Goal: Information Seeking & Learning: Learn about a topic

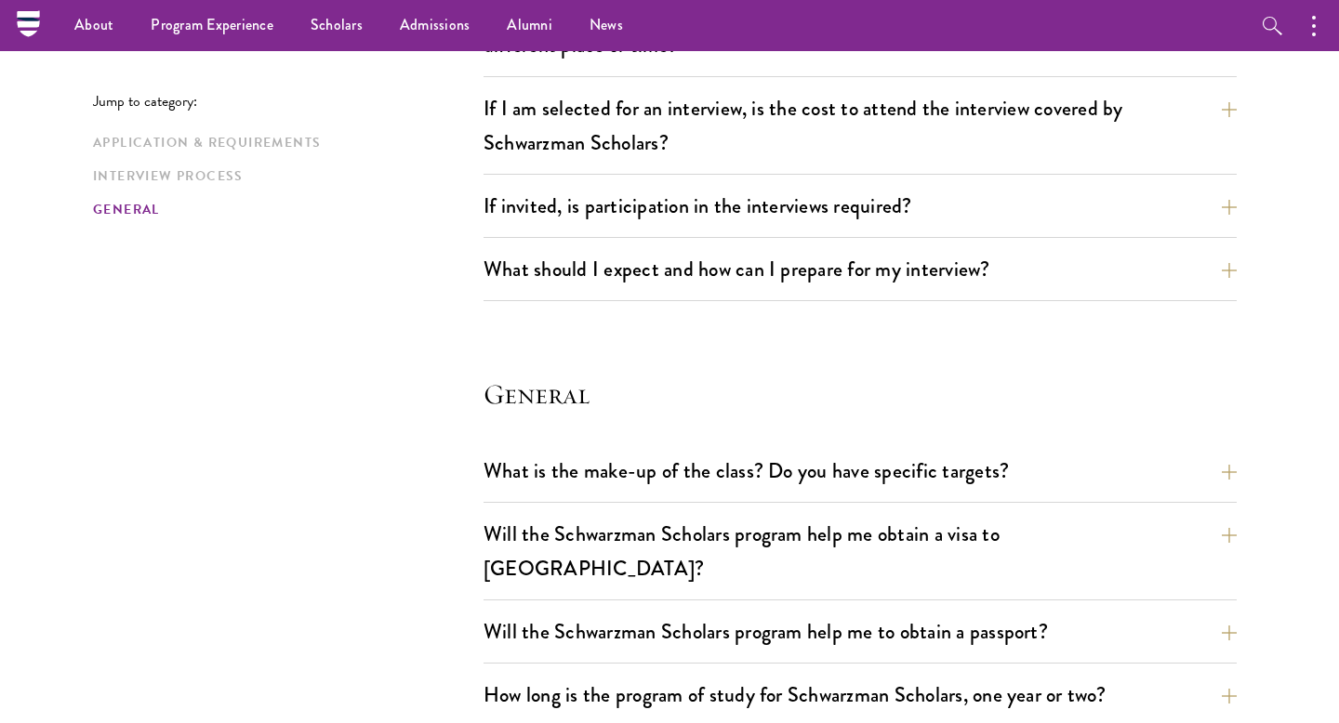
scroll to position [2081, 0]
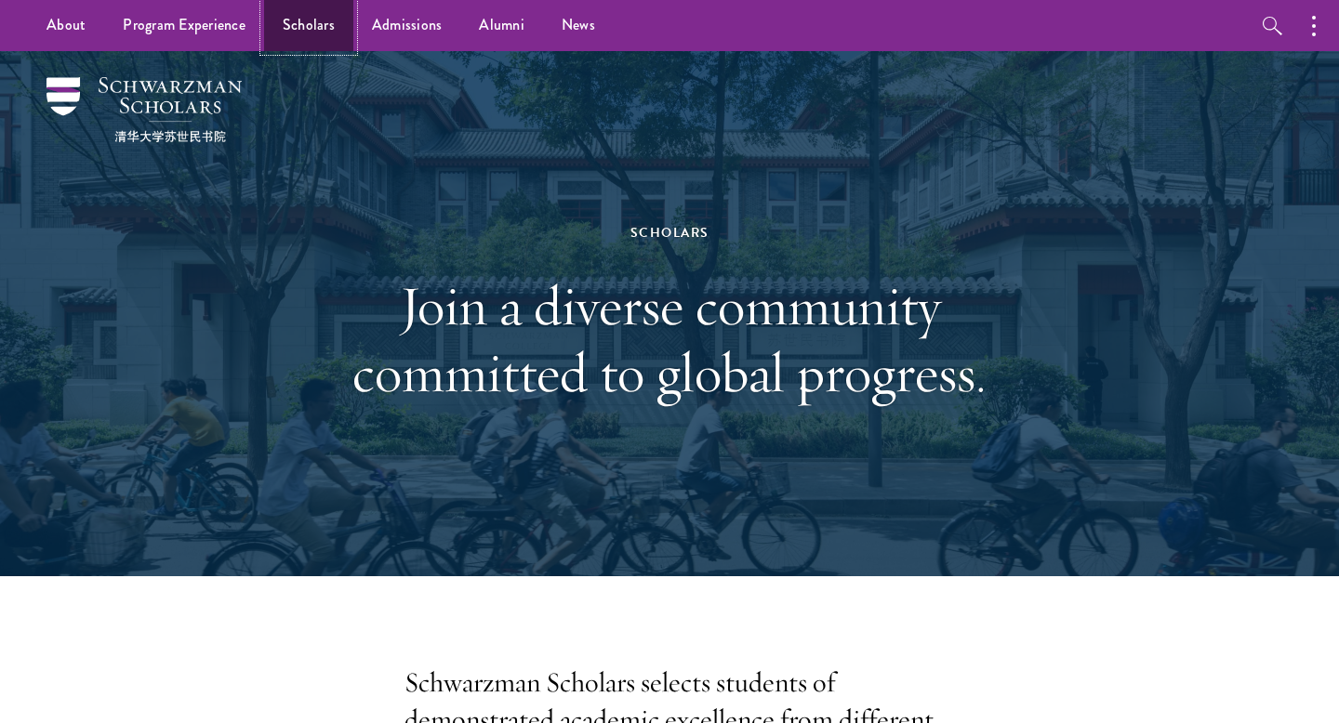
click at [318, 21] on link "Scholars" at bounding box center [308, 25] width 89 height 51
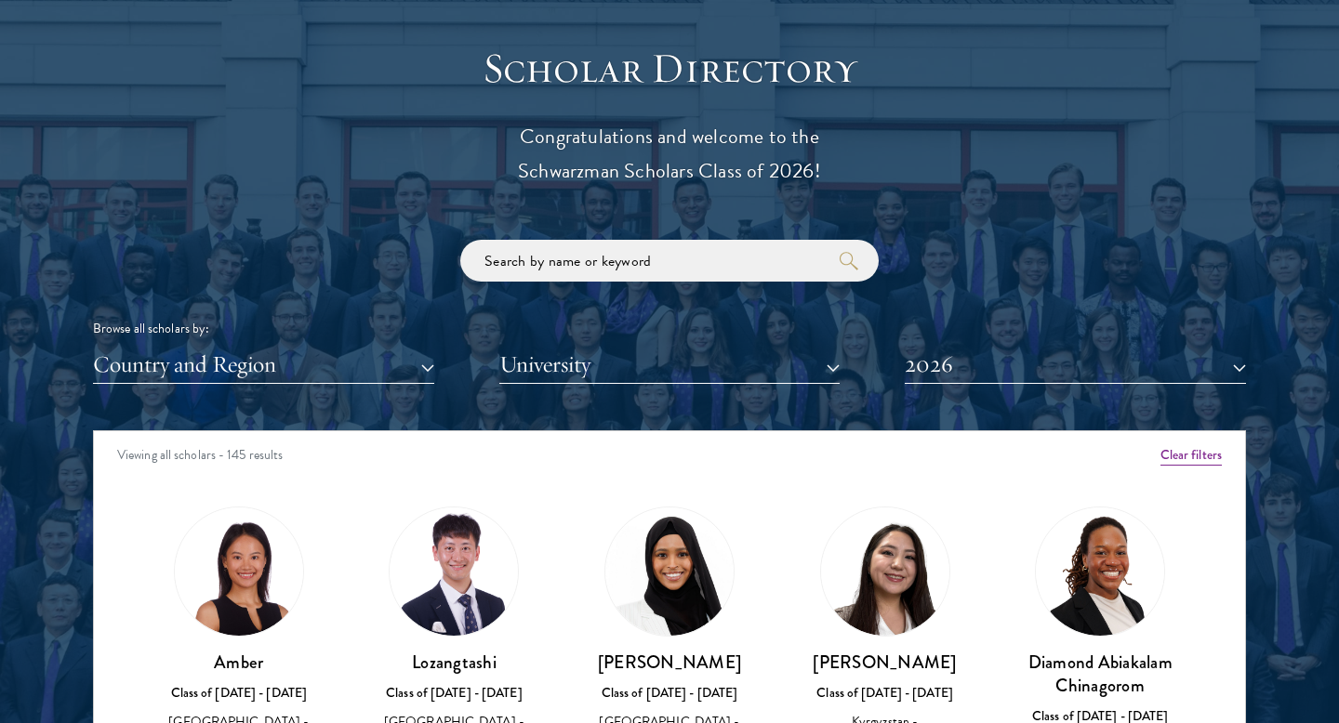
scroll to position [2055, 0]
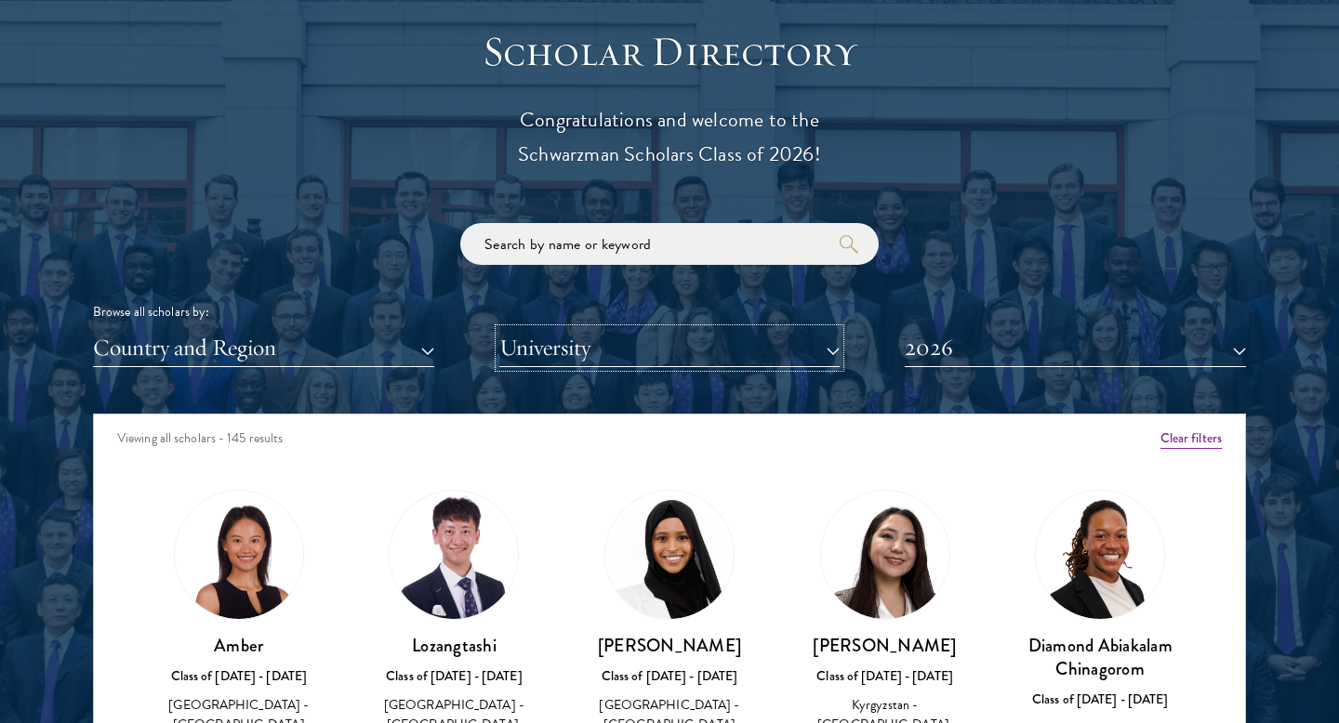
click at [590, 342] on button "University" at bounding box center [669, 348] width 341 height 38
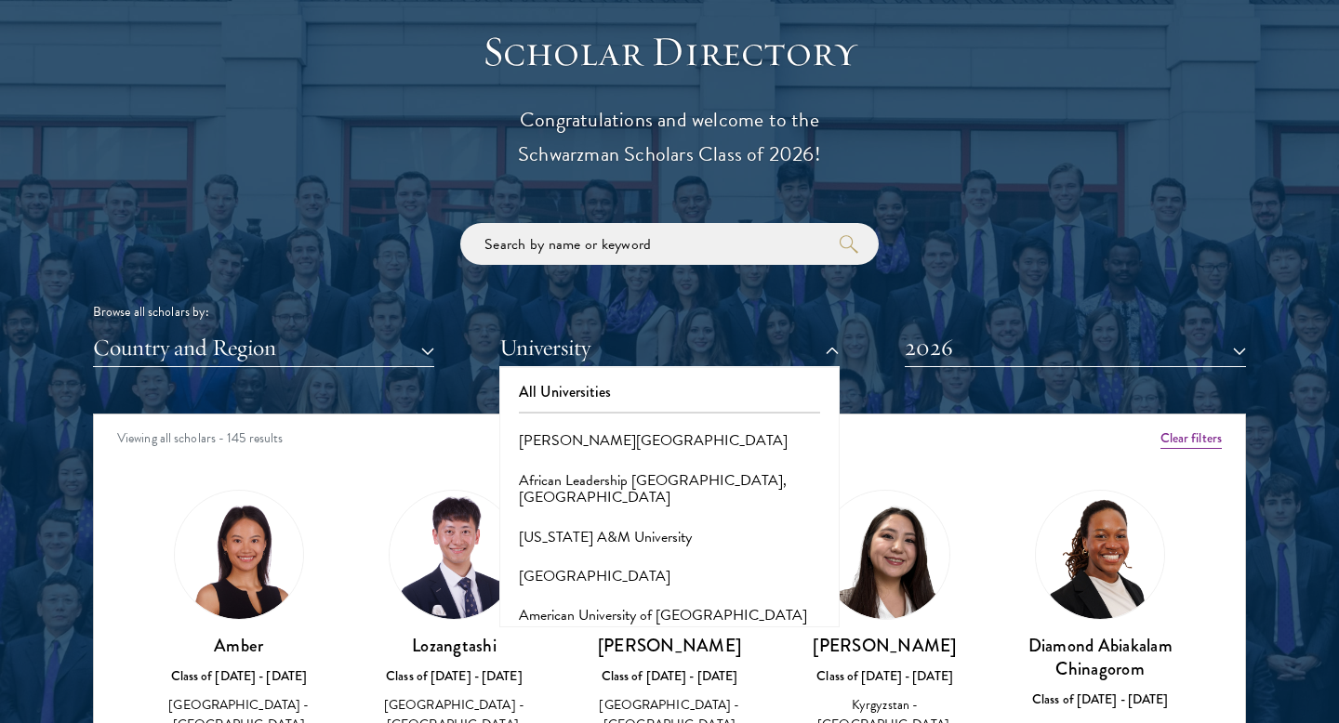
click at [363, 369] on div "Scholar Directory Congratulations and welcome to the Schwarzman Scholars Class …" at bounding box center [669, 499] width 1153 height 946
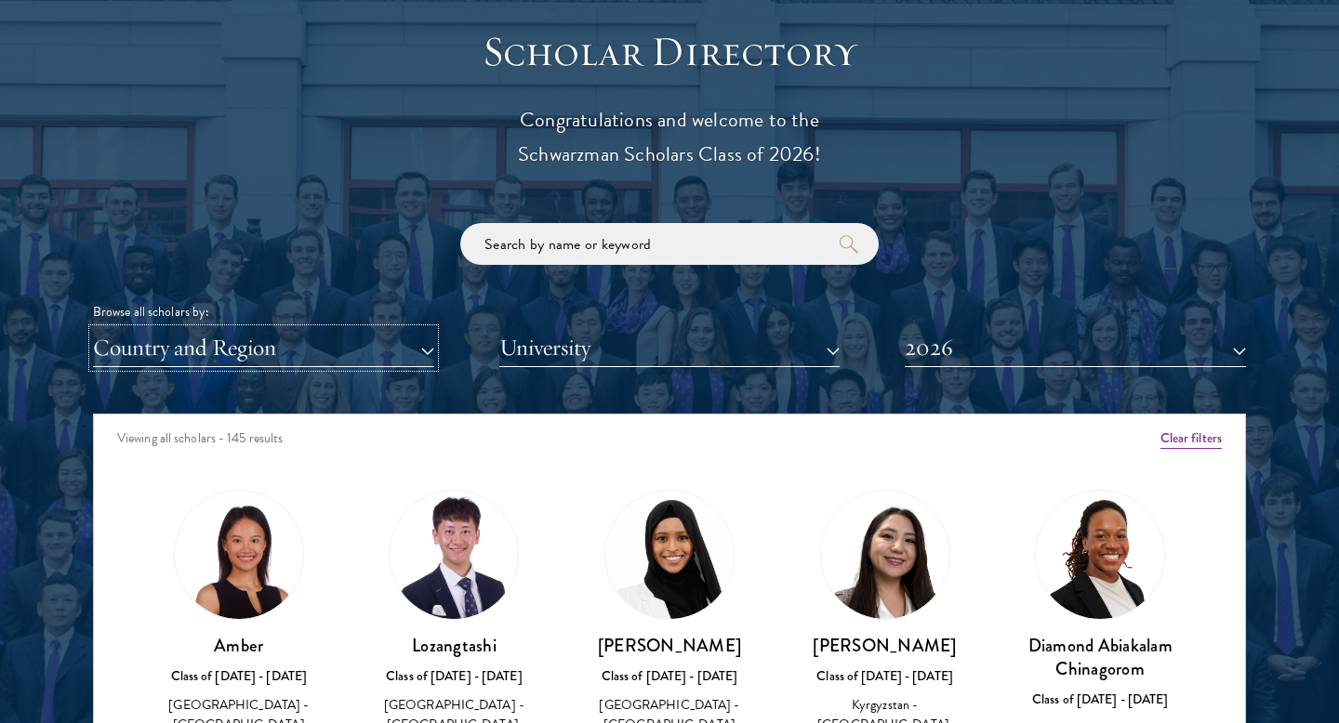
click at [363, 352] on button "Country and Region" at bounding box center [263, 348] width 341 height 38
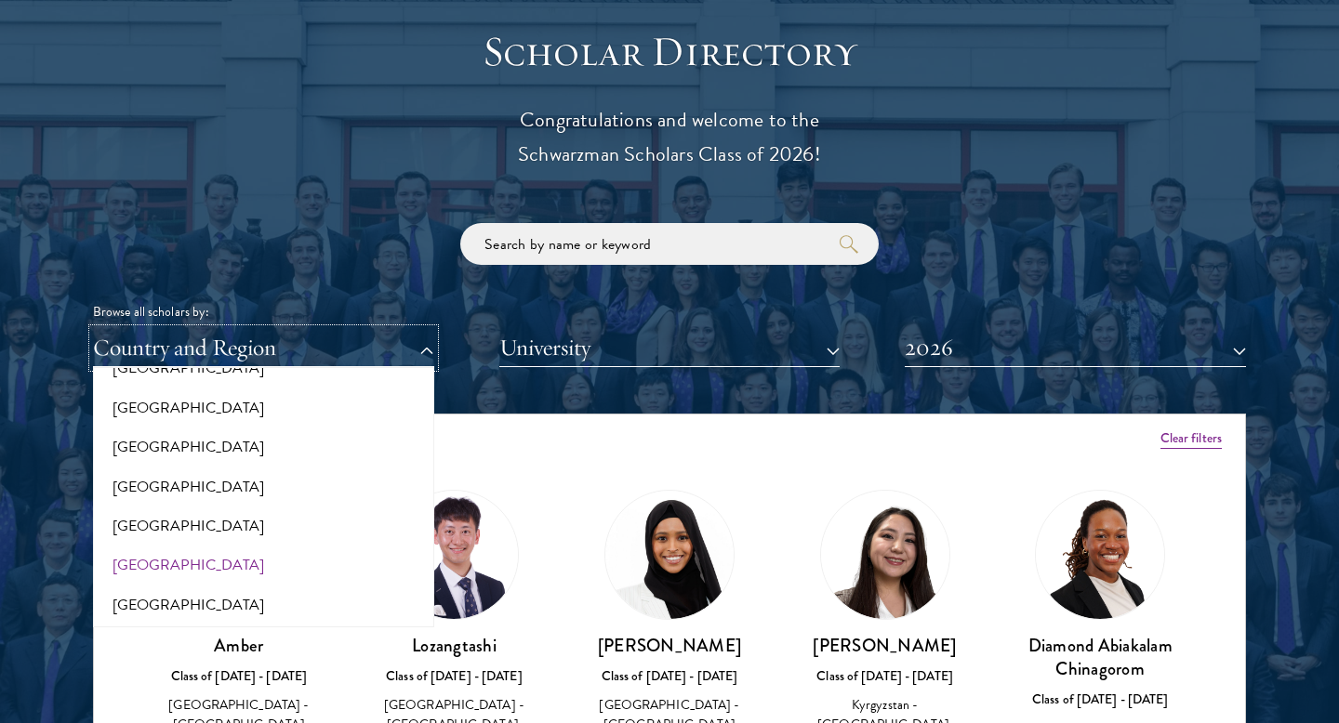
scroll to position [3866, 0]
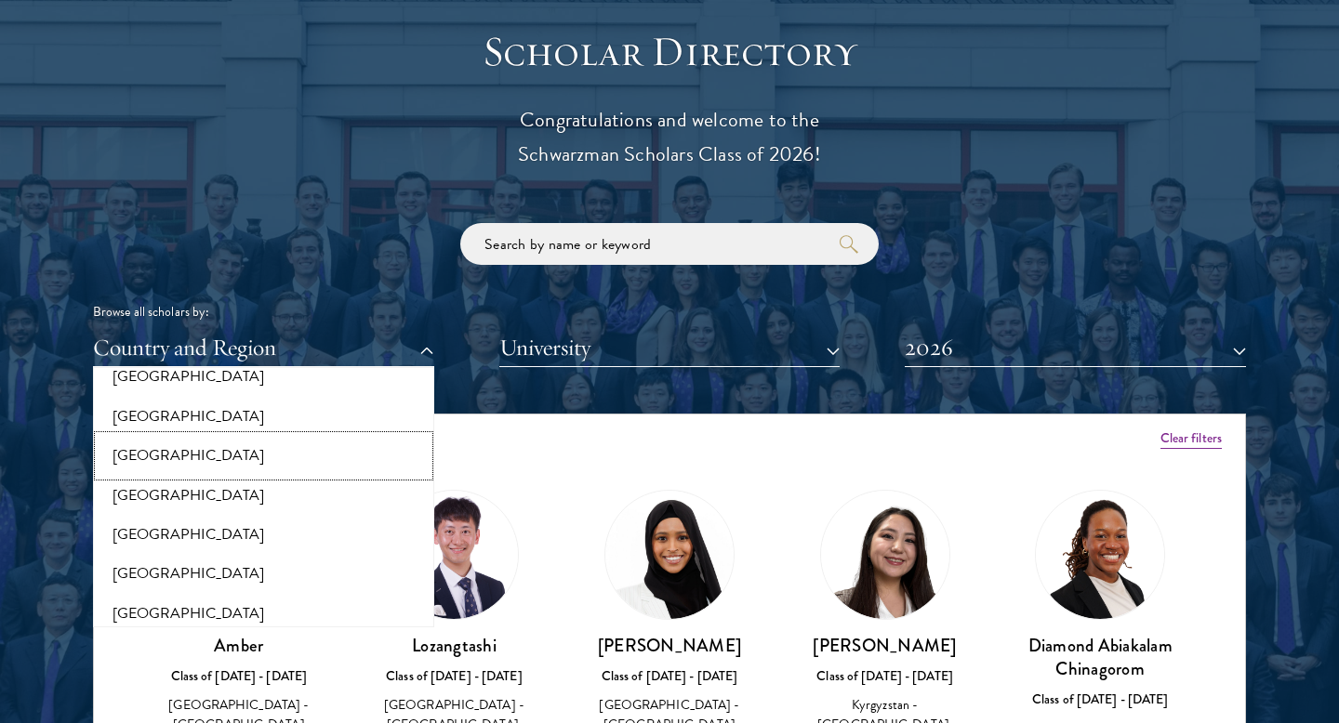
click at [192, 446] on button "[GEOGRAPHIC_DATA]" at bounding box center [264, 455] width 330 height 39
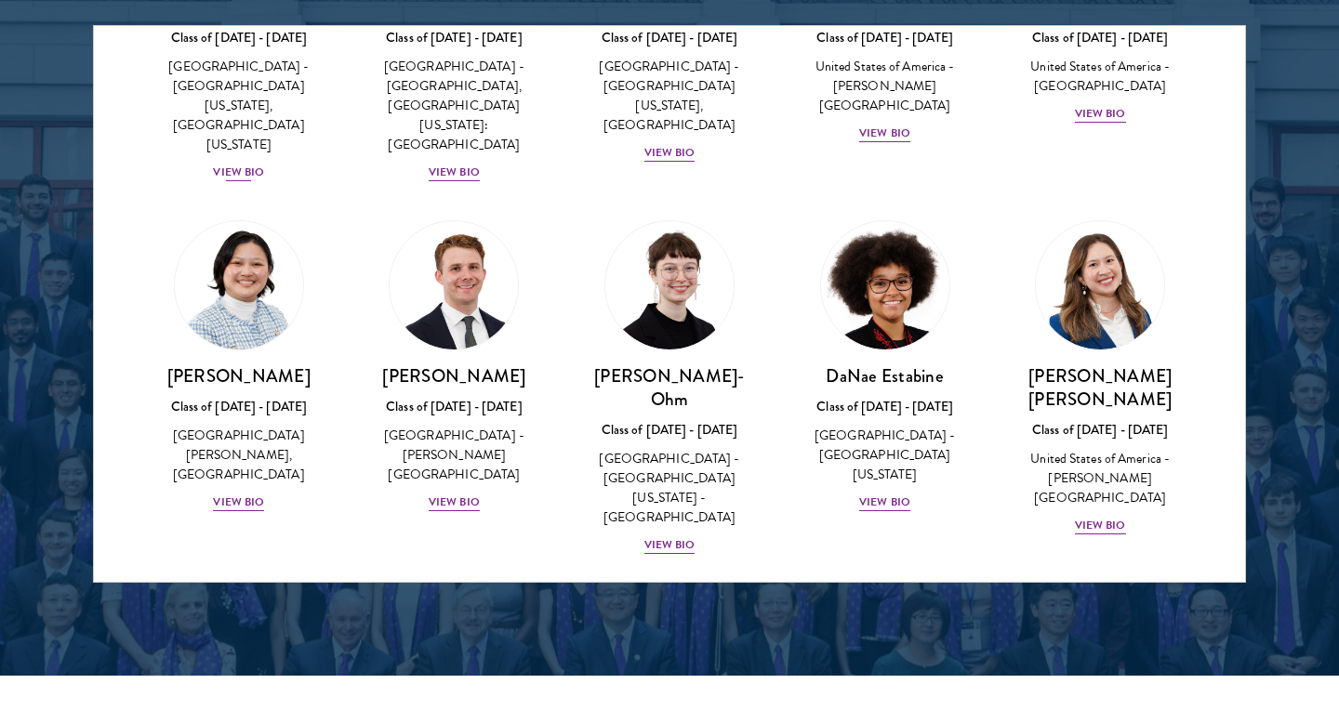
scroll to position [601, 0]
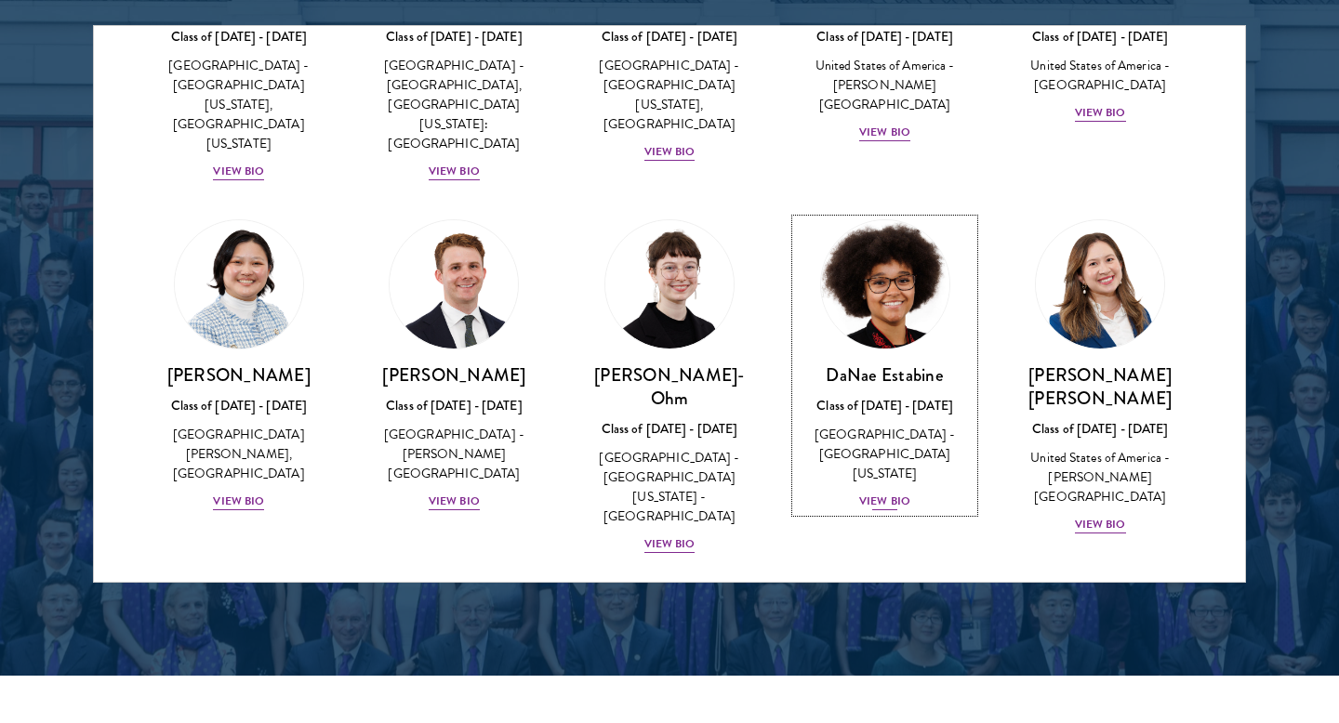
click at [886, 493] on div "View Bio" at bounding box center [884, 502] width 51 height 18
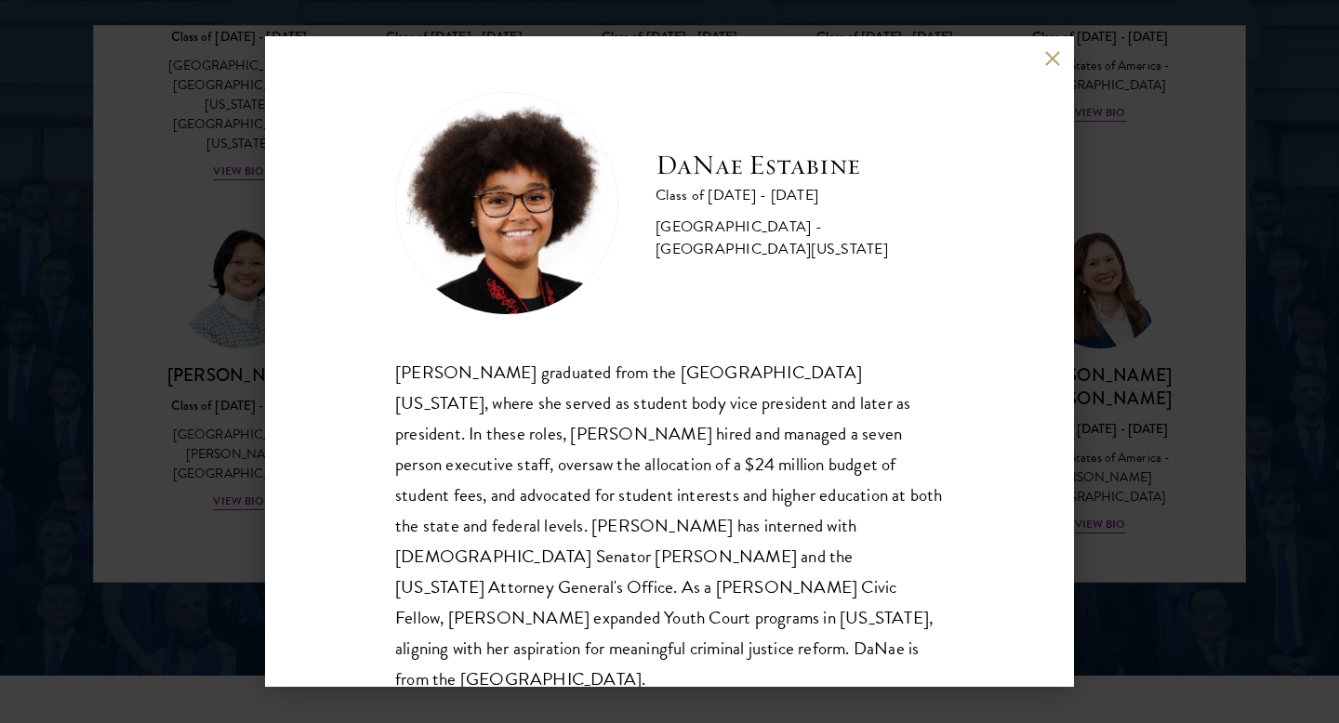
click at [1187, 487] on div "DaNae Estabine Class of 2025 - 2026 United States of America - University of Ka…" at bounding box center [669, 361] width 1339 height 723
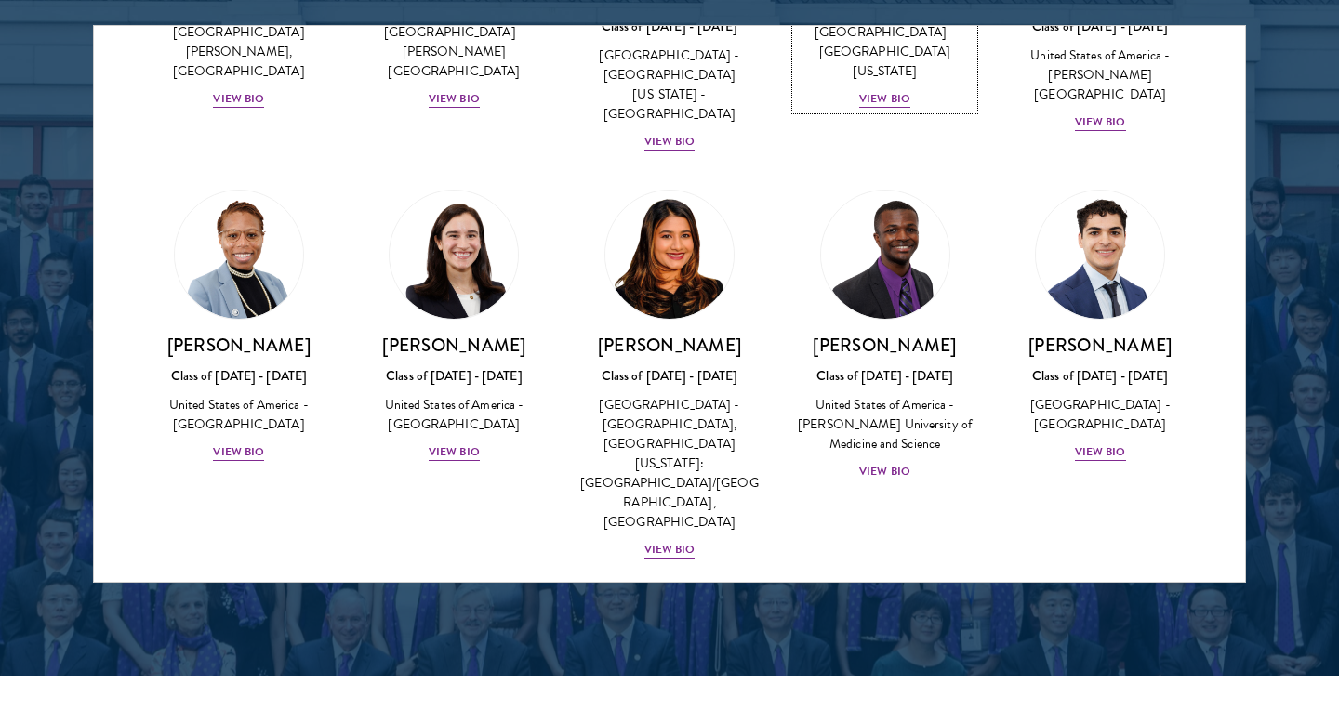
scroll to position [1030, 0]
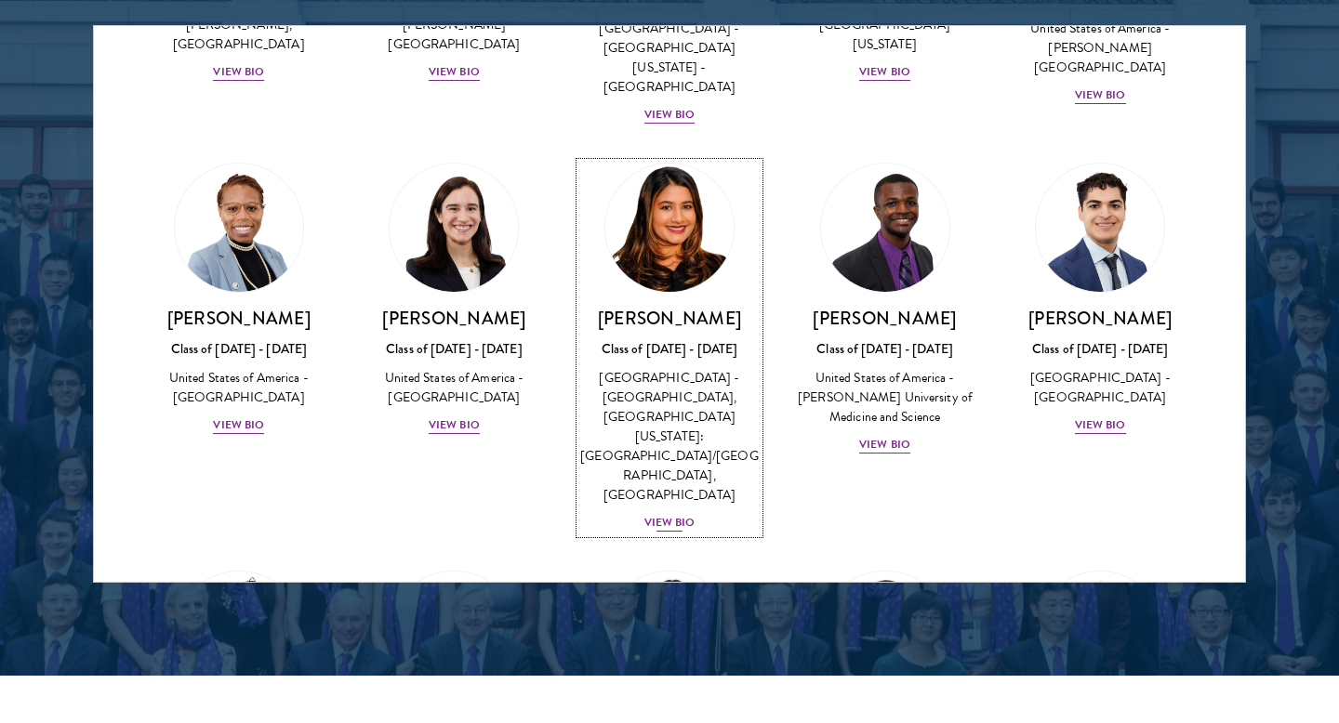
click at [669, 514] on div "View Bio" at bounding box center [669, 523] width 51 height 18
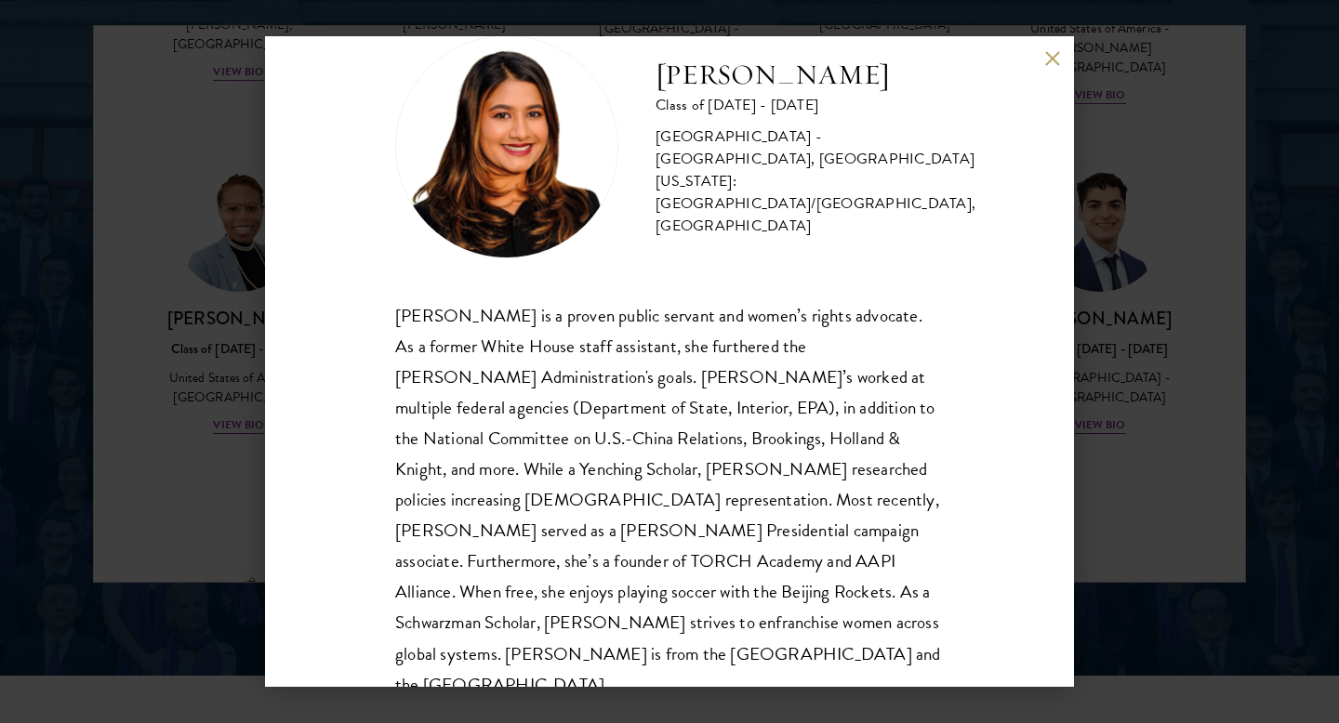
scroll to position [60, 0]
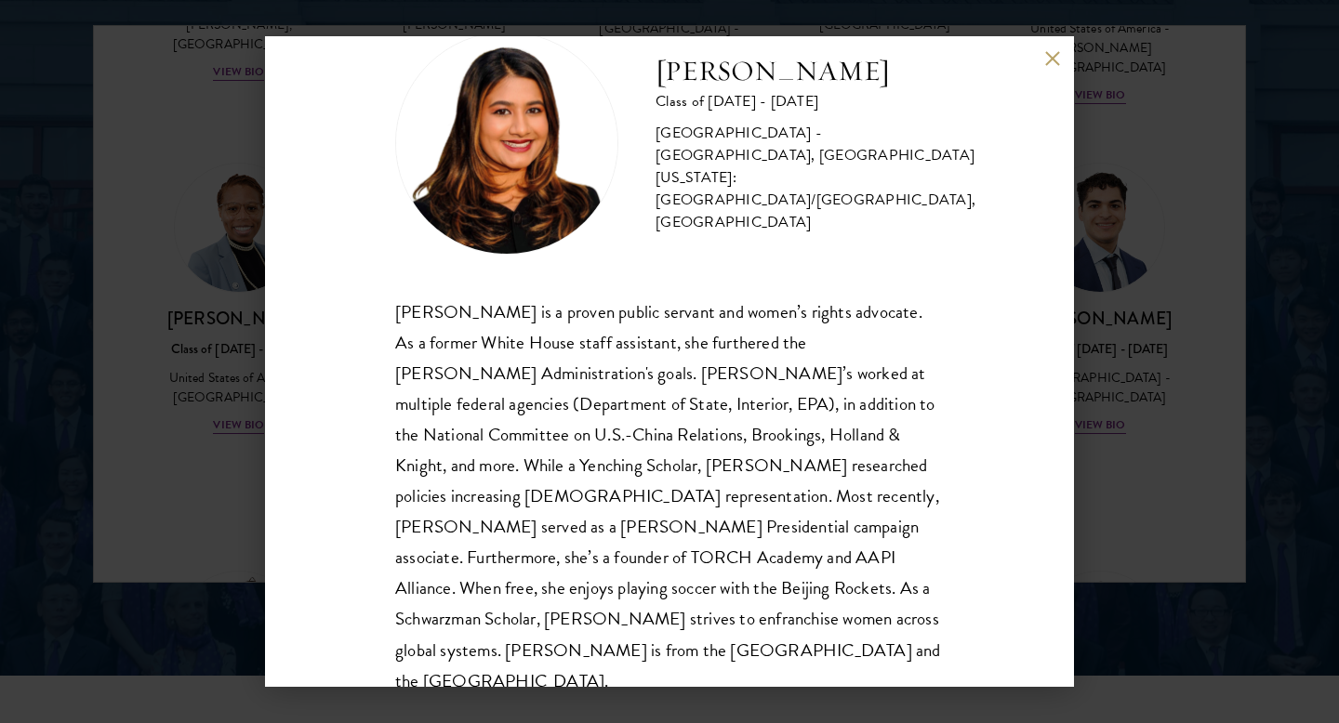
click at [1224, 464] on div "Nina Gohel Class of 2025 - 2026 United States of America - Rutgers, The State U…" at bounding box center [669, 361] width 1339 height 723
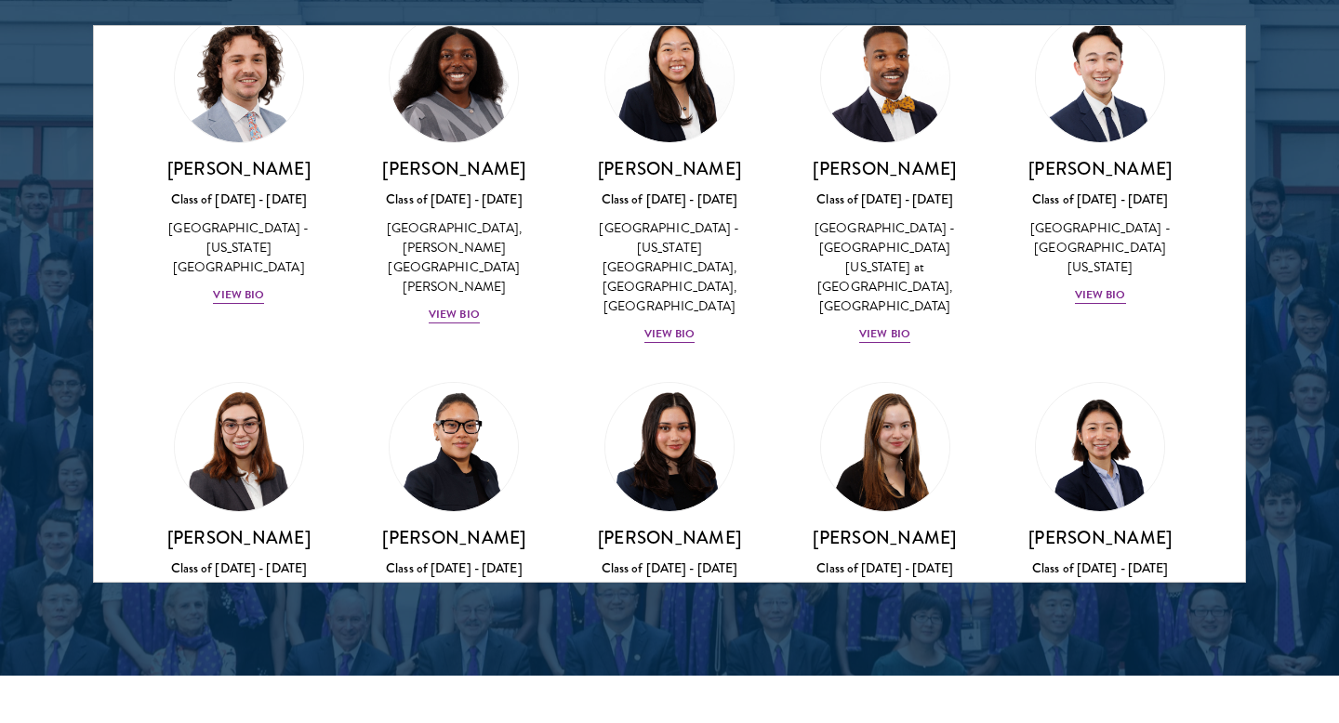
scroll to position [1591, 0]
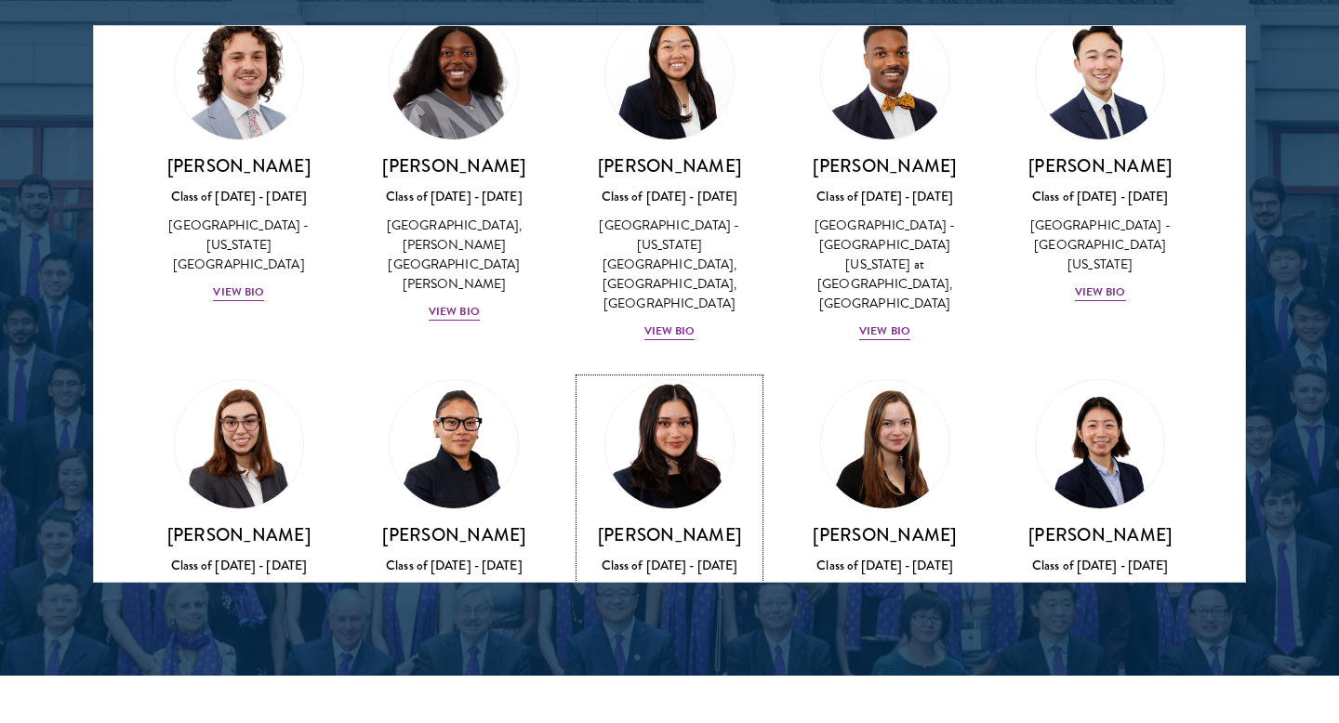
click at [643, 524] on div "Diya Kraybill Class of 2025 - 2026 United States of America - Princeton Univers…" at bounding box center [669, 588] width 179 height 129
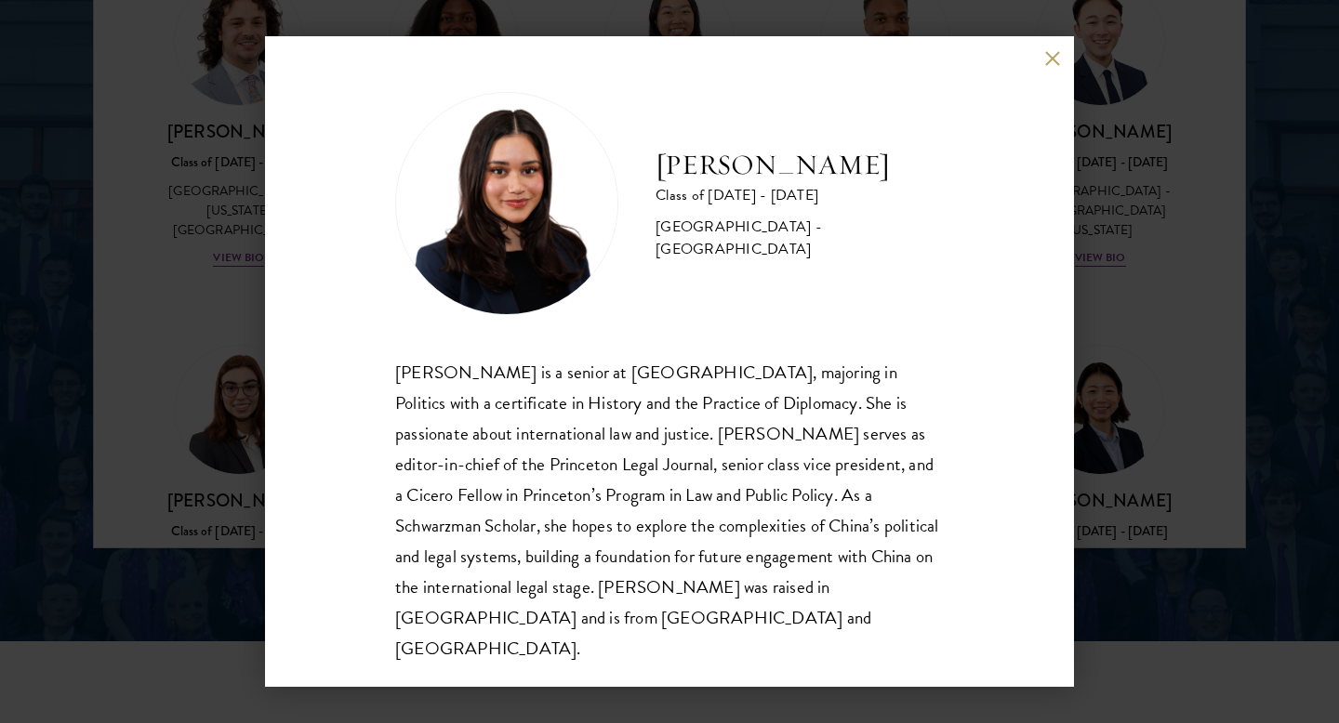
scroll to position [2502, 0]
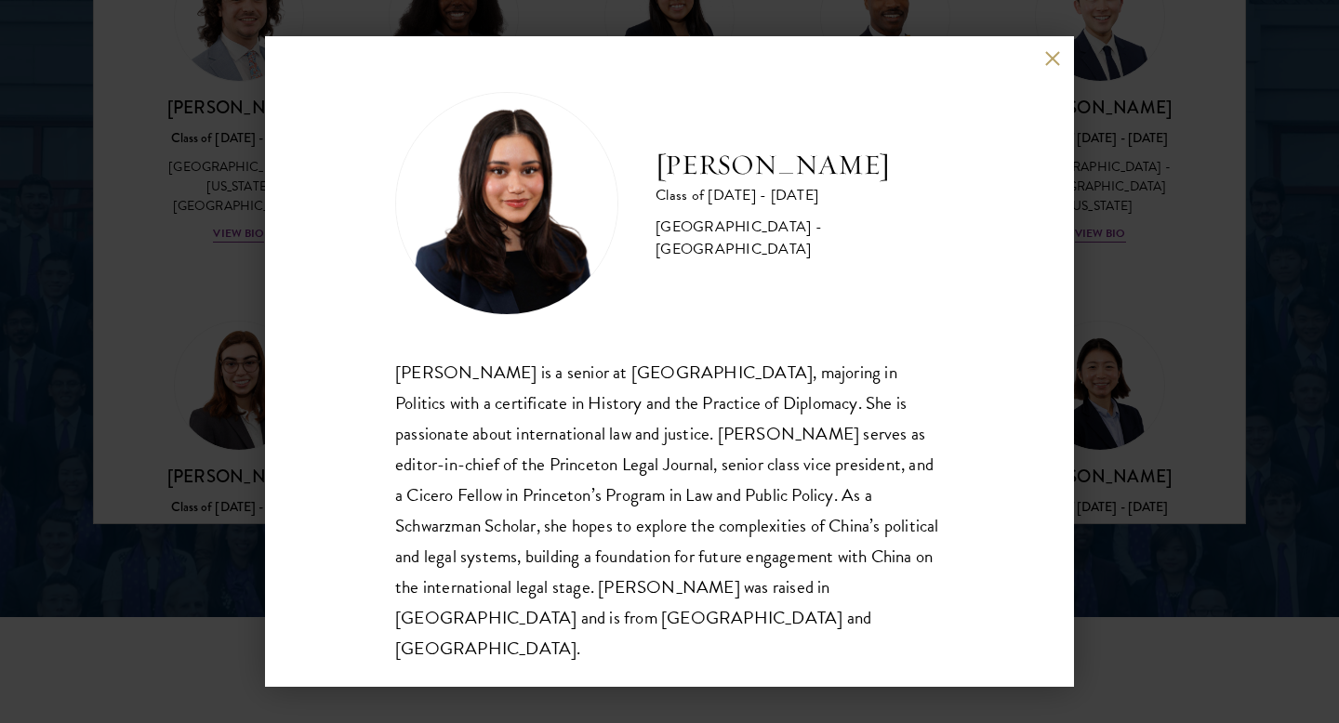
click at [142, 418] on div "Diya Kraybill Class of 2025 - 2026 United States of America - Princeton Univers…" at bounding box center [669, 361] width 1339 height 723
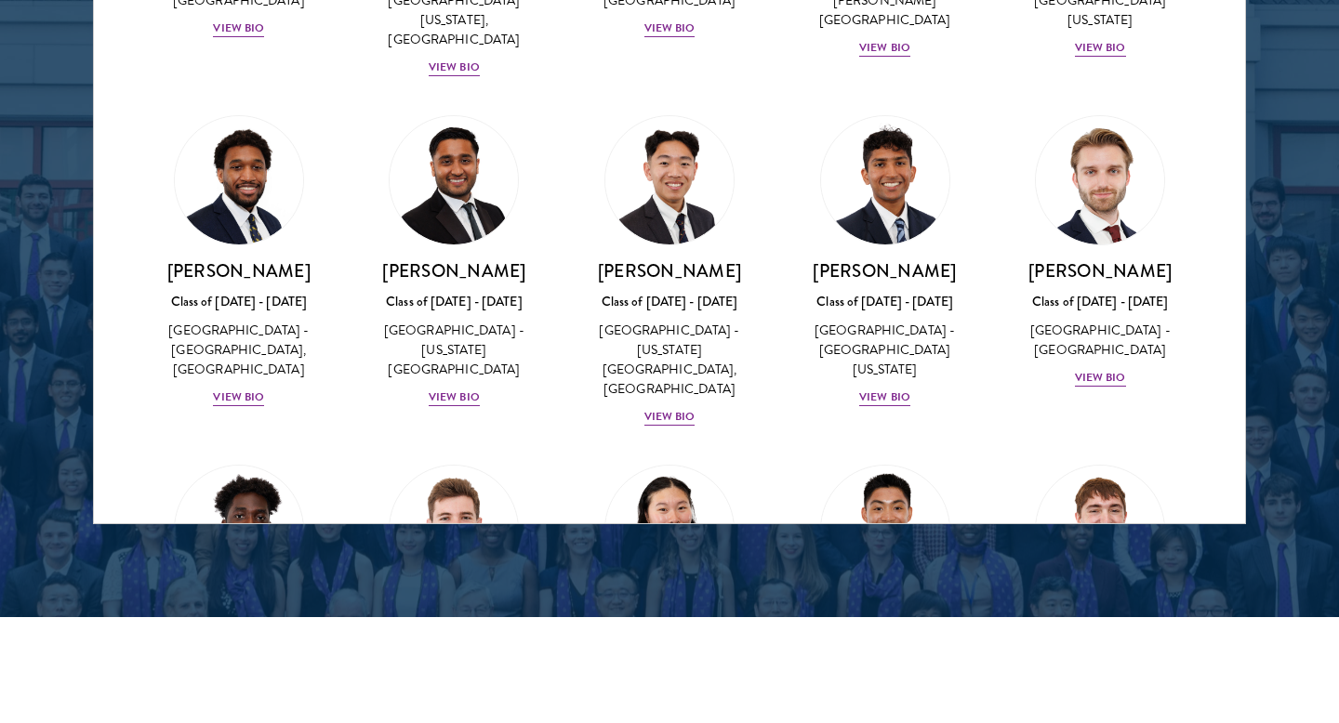
scroll to position [3538, 0]
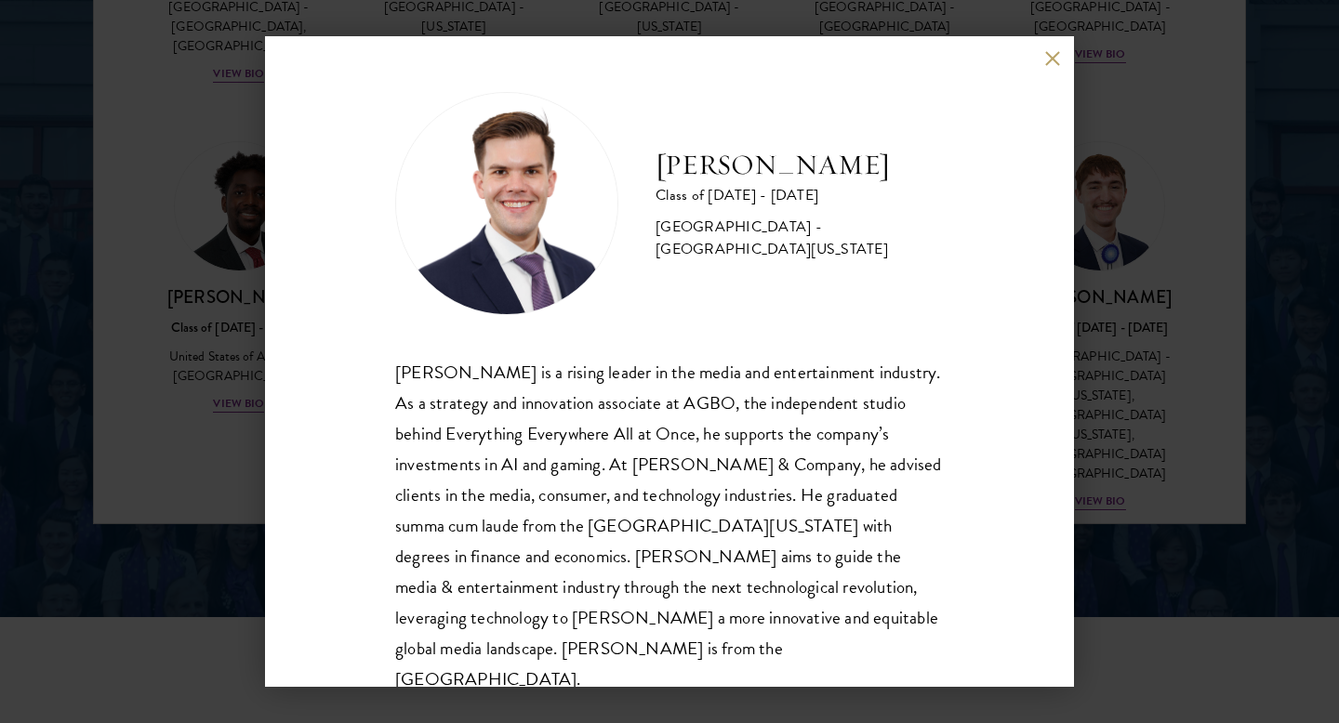
click at [219, 469] on div "Garrett Williams Class of 2025 - 2026 United States of America - University of …" at bounding box center [669, 361] width 1339 height 723
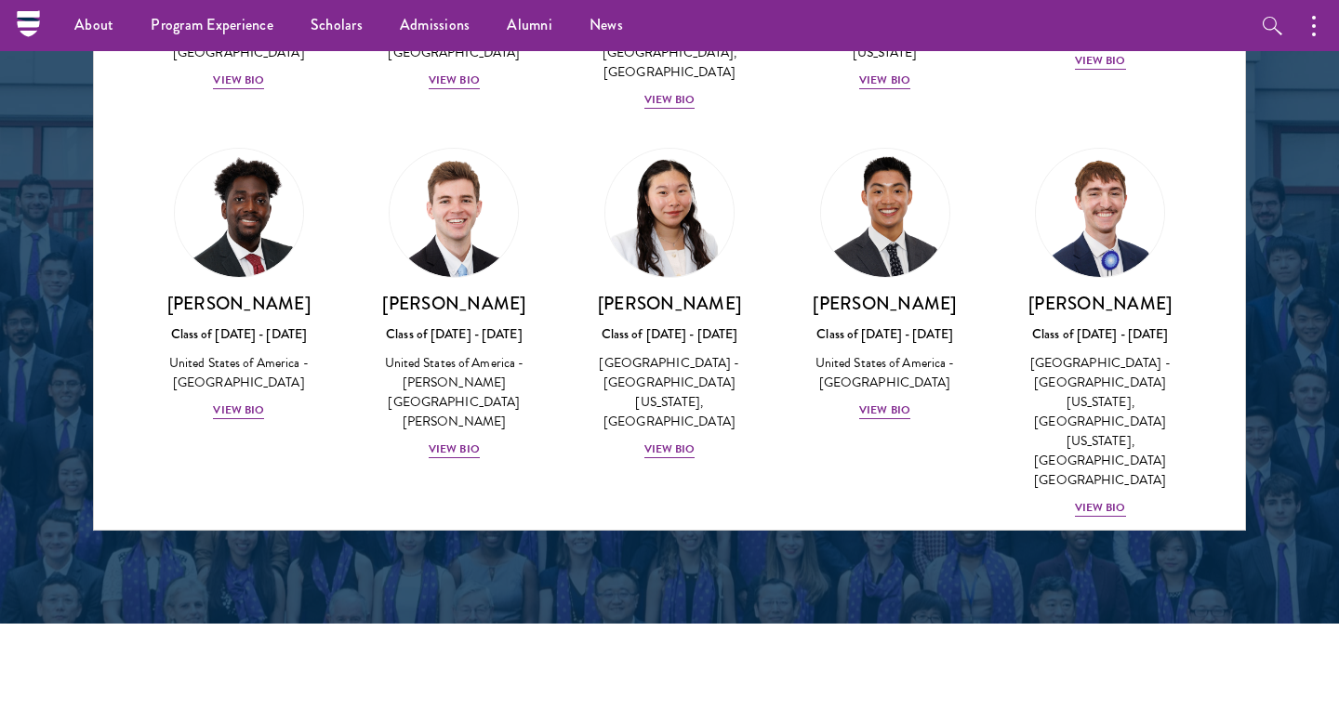
scroll to position [2404, 0]
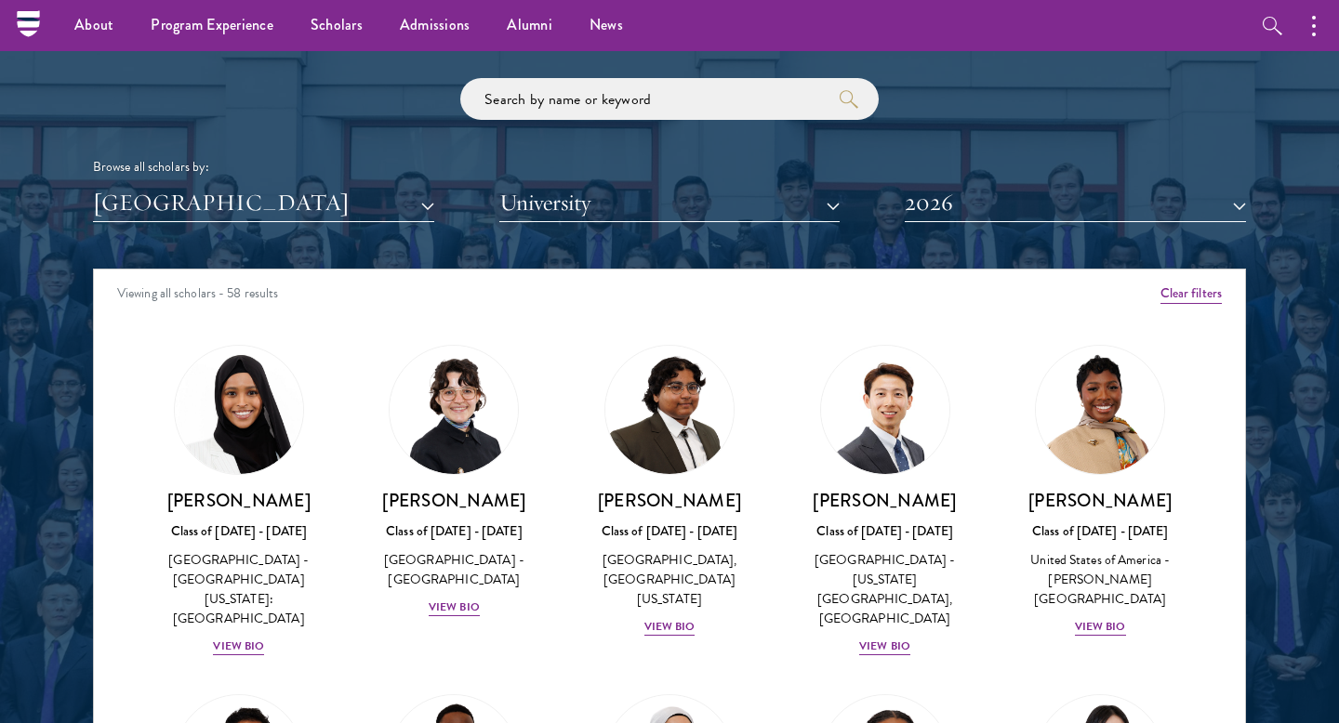
scroll to position [2196, 0]
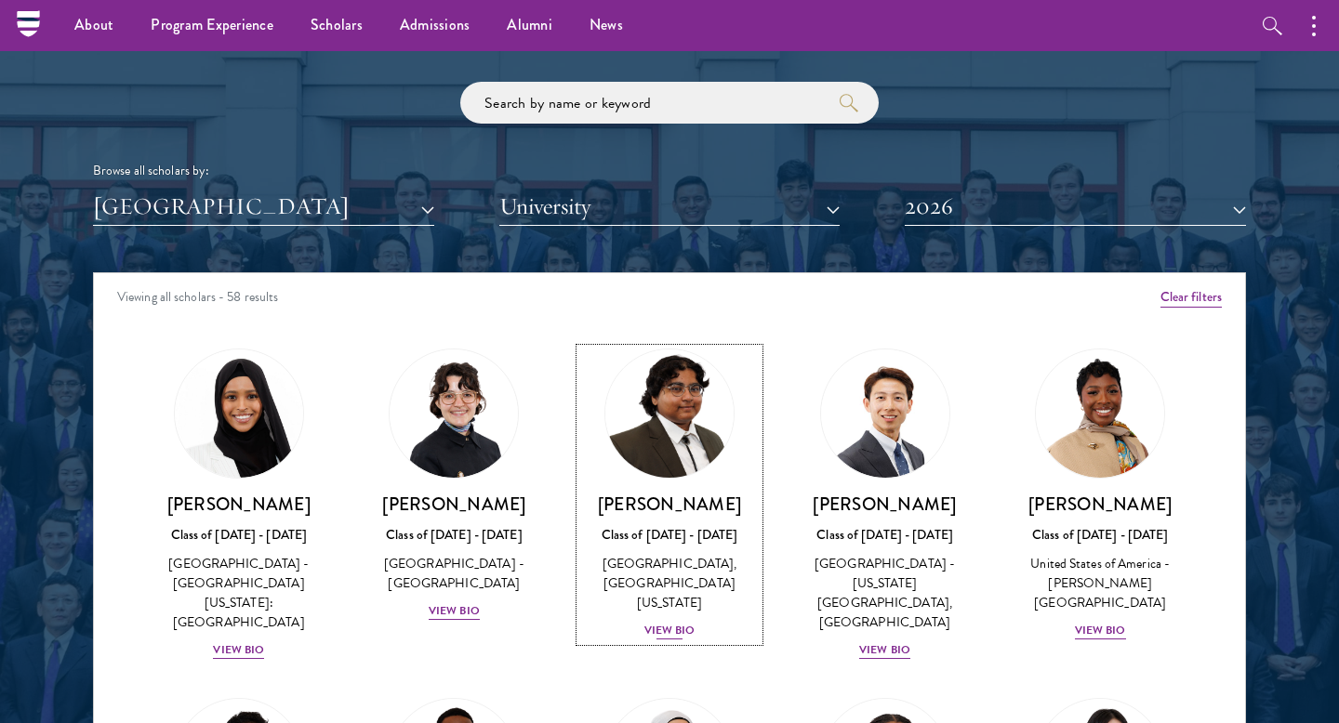
click at [658, 442] on img at bounding box center [669, 413] width 141 height 141
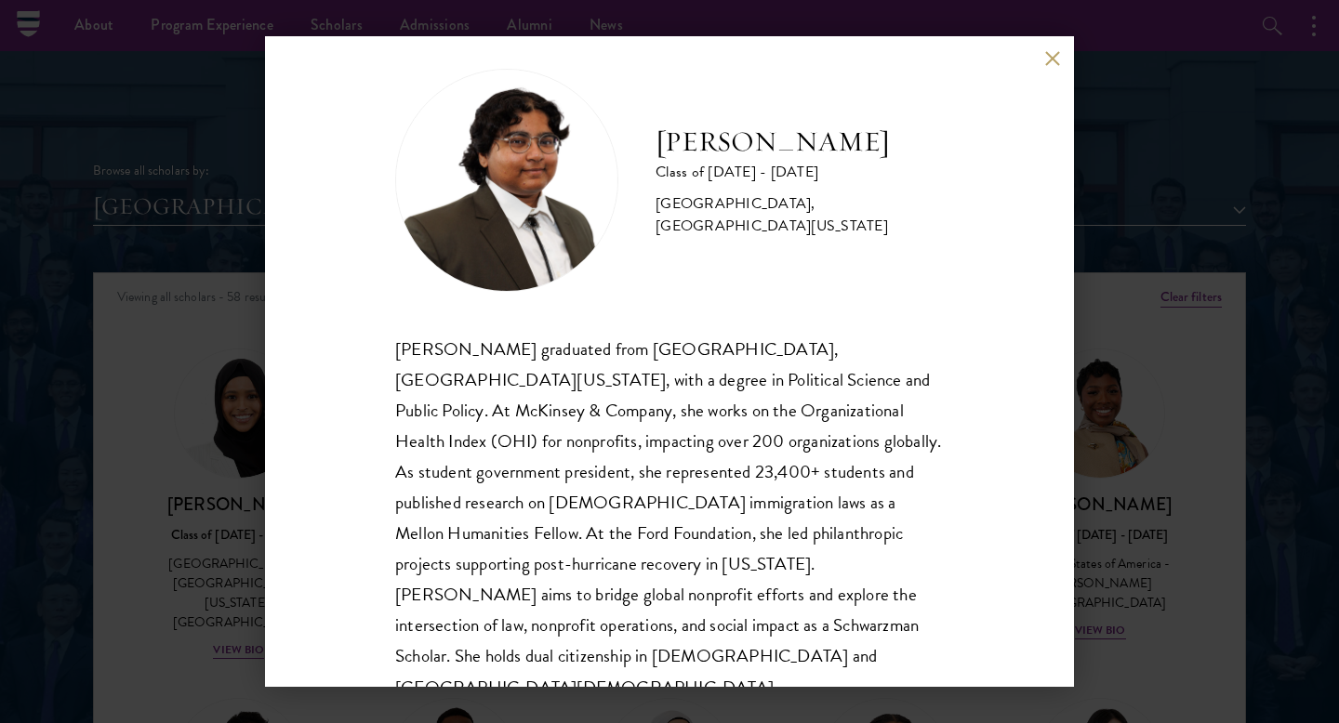
scroll to position [33, 0]
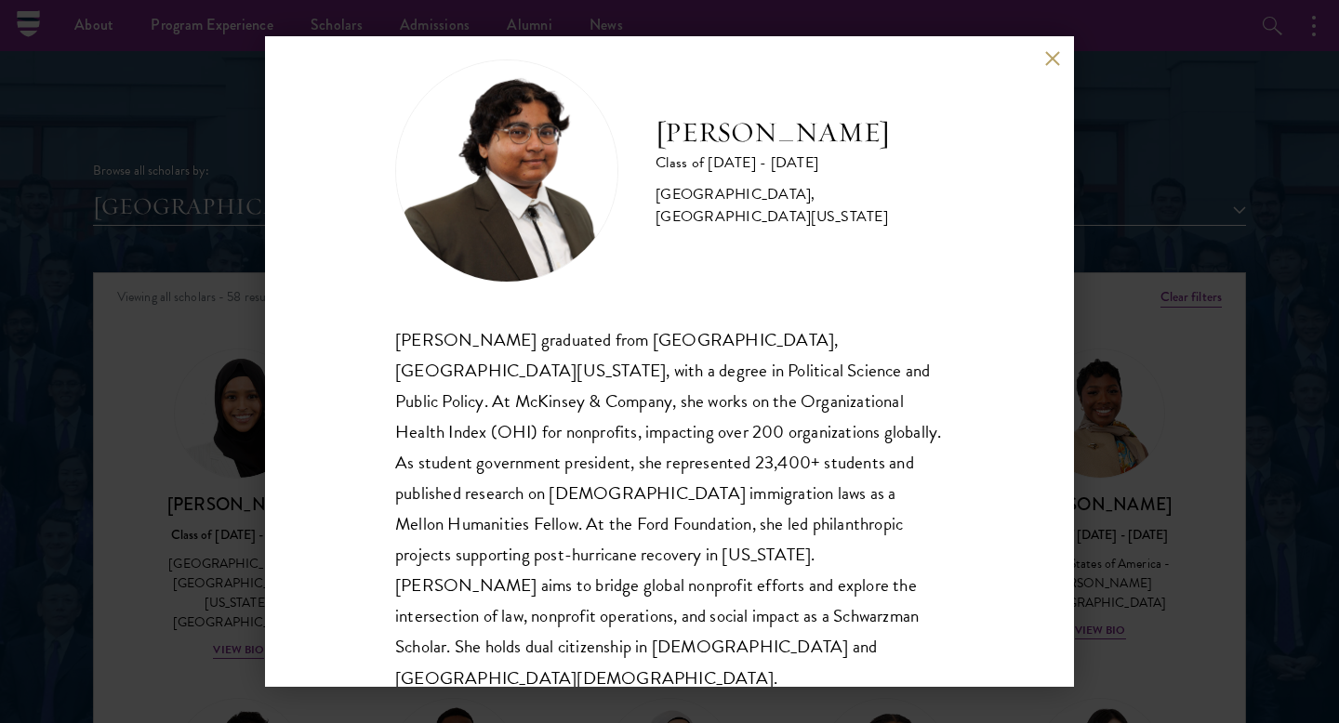
click at [124, 627] on div "Ariana Ahmed Class of 2025 - 2026 United States of America - Hunter College, Th…" at bounding box center [669, 361] width 1339 height 723
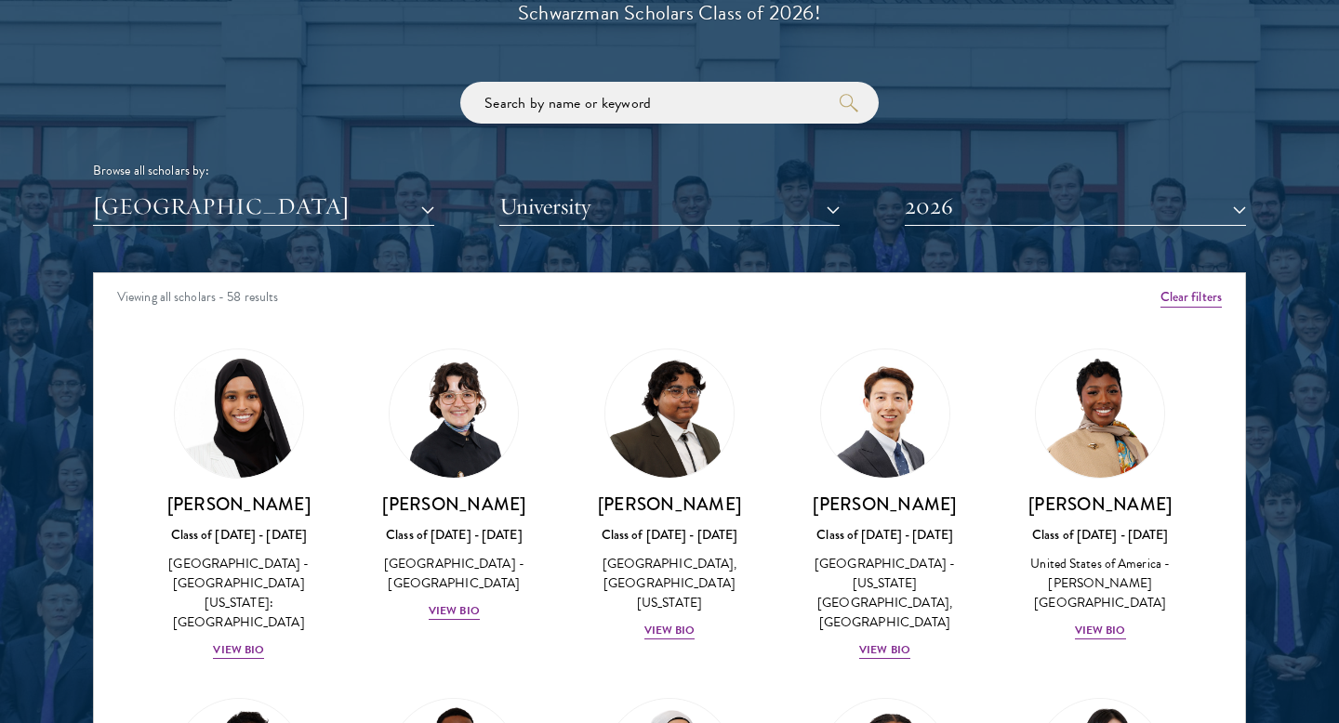
scroll to position [3538, 0]
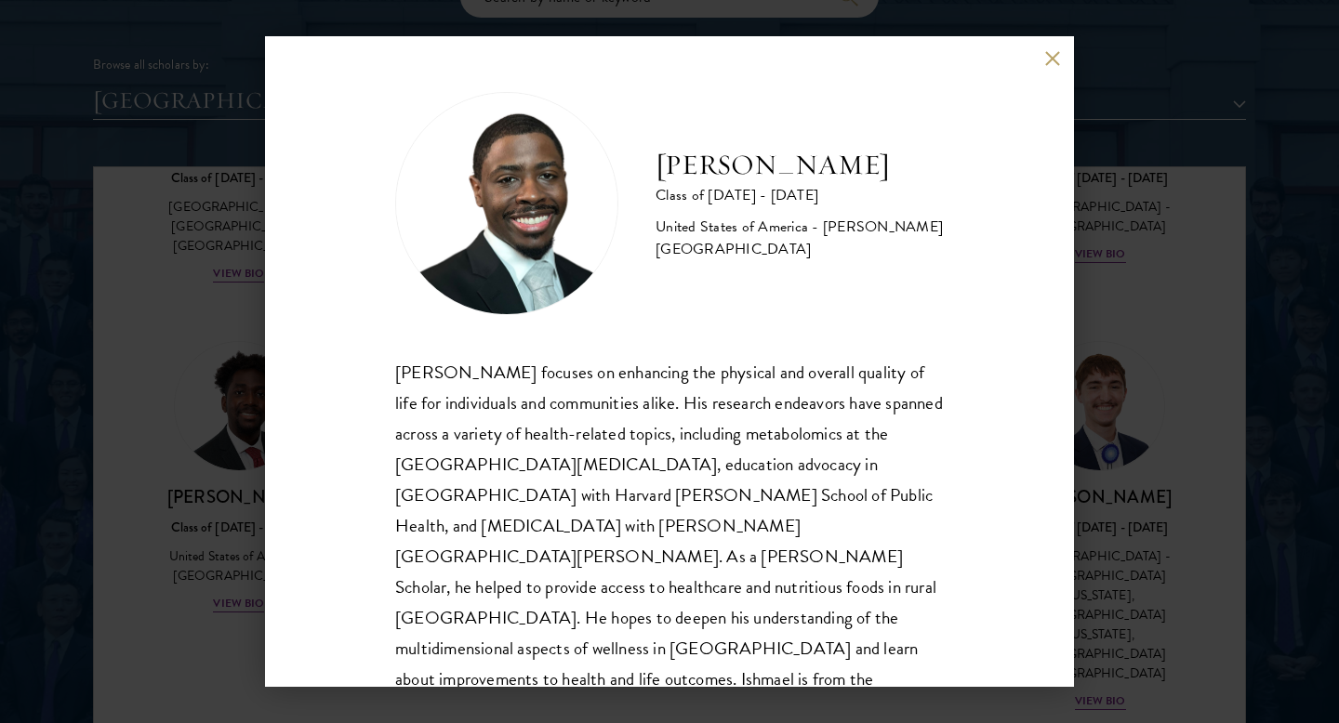
click at [124, 493] on div "Ishmael Williams Class of 2025 - 2026 United States of America - Howard Univers…" at bounding box center [669, 361] width 1339 height 723
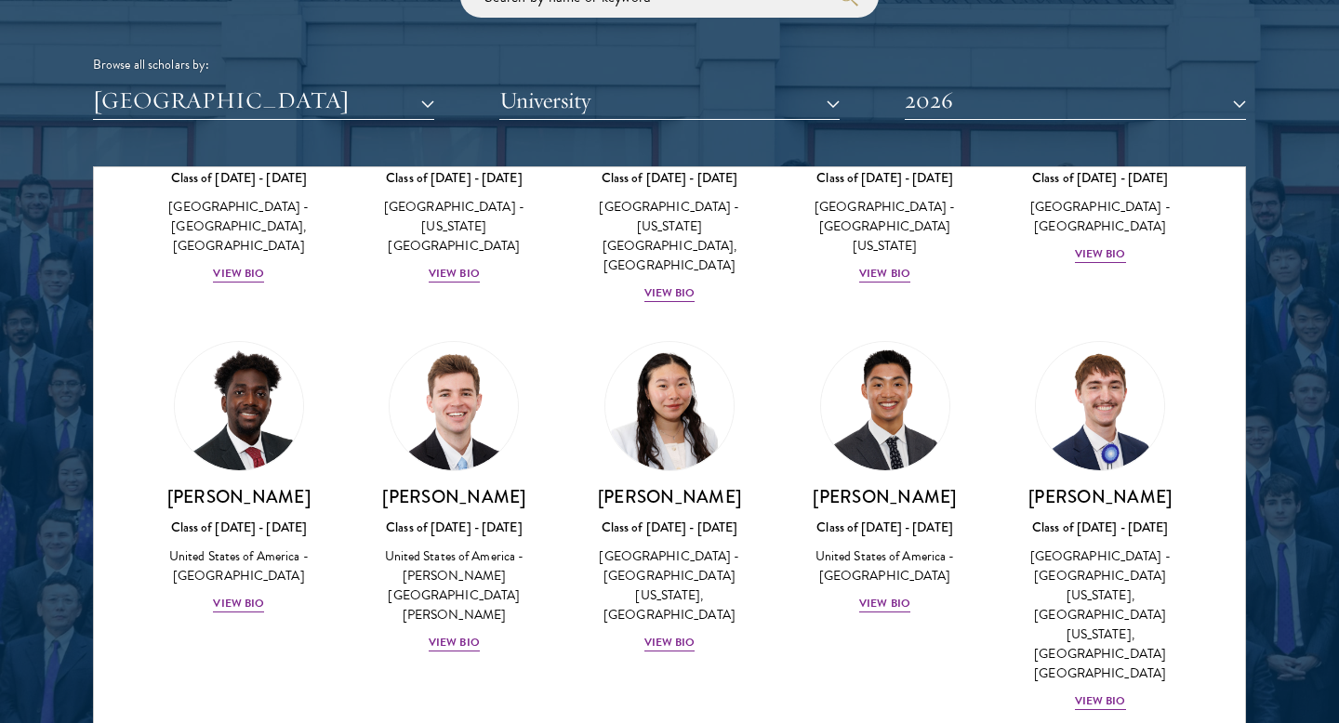
scroll to position [3538, 0]
